Goal: Task Accomplishment & Management: Use online tool/utility

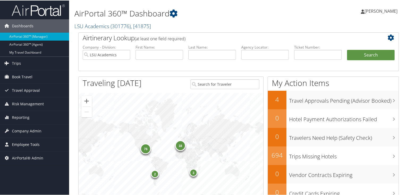
click at [25, 144] on span "Employee Tools" at bounding box center [26, 143] width 28 height 13
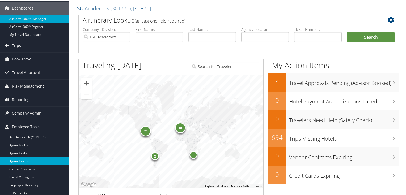
scroll to position [64, 0]
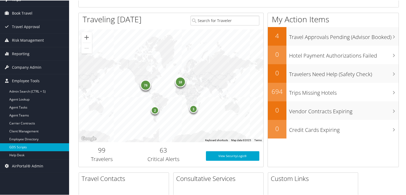
click at [27, 148] on link "GDS Scripts" at bounding box center [34, 147] width 69 height 8
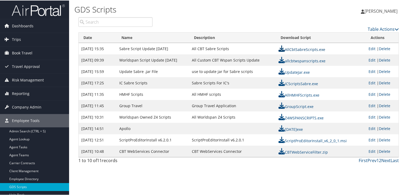
click at [295, 49] on link "AllCbtSabreScripts.exe" at bounding box center [301, 48] width 47 height 5
click at [17, 39] on span "Trips" at bounding box center [16, 38] width 9 height 13
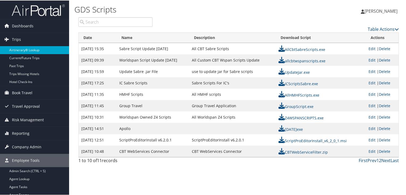
click at [20, 49] on link "Airtinerary® Lookup" at bounding box center [34, 50] width 69 height 8
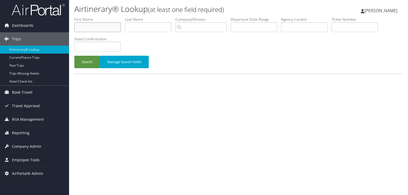
click at [109, 27] on input "text" at bounding box center [97, 27] width 46 height 10
type input "MAR"
click at [149, 27] on input "text" at bounding box center [148, 27] width 46 height 10
type input "M"
type input "BAEZ"
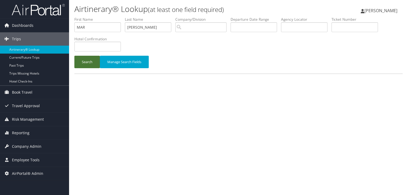
click at [85, 59] on button "Search" at bounding box center [86, 62] width 25 height 12
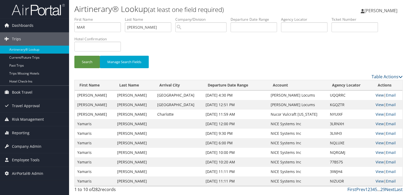
click at [375, 95] on link "View" at bounding box center [379, 95] width 8 height 5
